Goal: Task Accomplishment & Management: Manage account settings

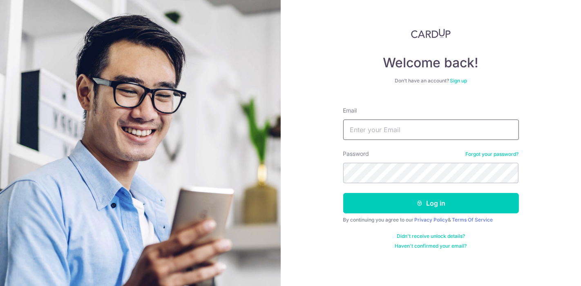
type input "[EMAIL_ADDRESS][DOMAIN_NAME]"
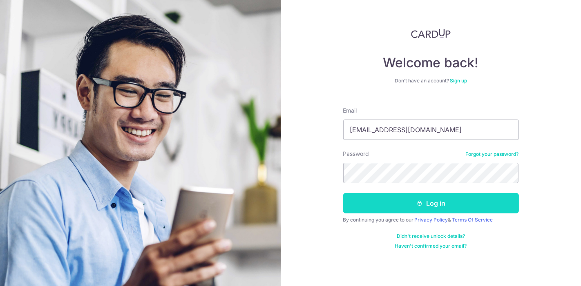
click at [374, 205] on button "Log in" at bounding box center [431, 203] width 176 height 20
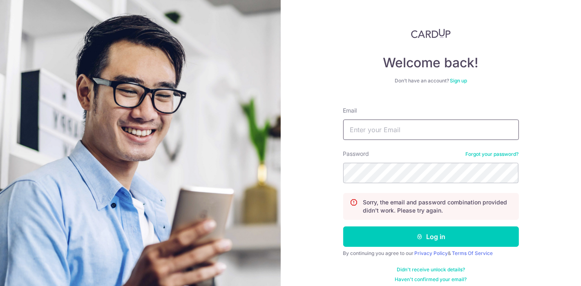
type input "[EMAIL_ADDRESS][DOMAIN_NAME]"
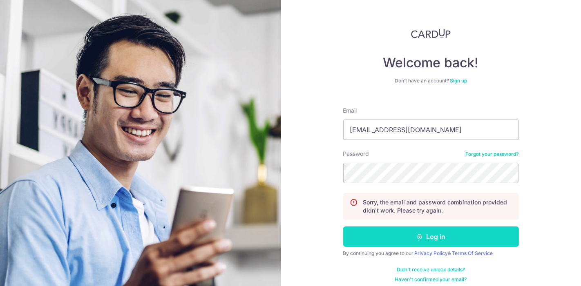
click at [365, 233] on button "Log in" at bounding box center [431, 237] width 176 height 20
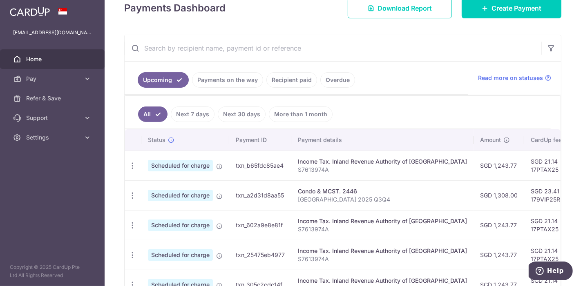
scroll to position [123, 0]
click at [295, 78] on link "Recipient paid" at bounding box center [291, 80] width 51 height 16
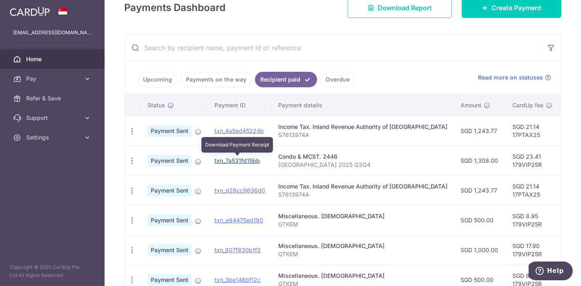
drag, startPoint x: 248, startPoint y: 160, endPoint x: 329, endPoint y: 27, distance: 156.2
click at [249, 160] on link "txn_7a531fd15bb" at bounding box center [236, 160] width 45 height 7
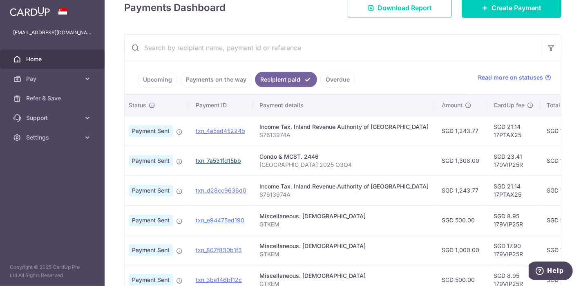
scroll to position [0, 181]
